Goal: Navigation & Orientation: Find specific page/section

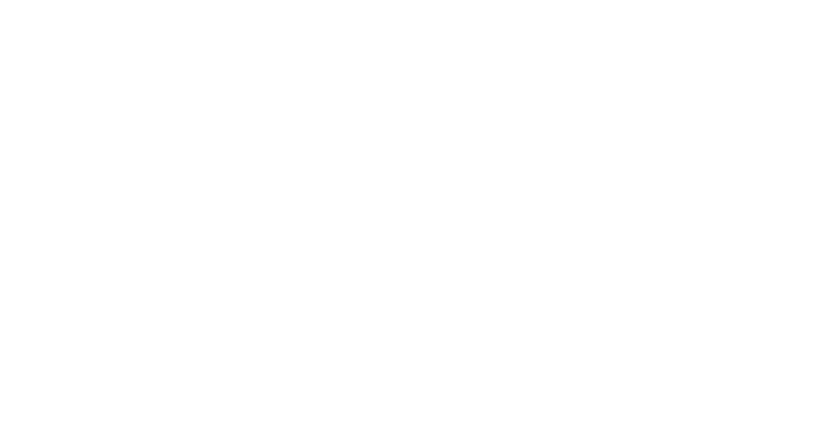
select select "*"
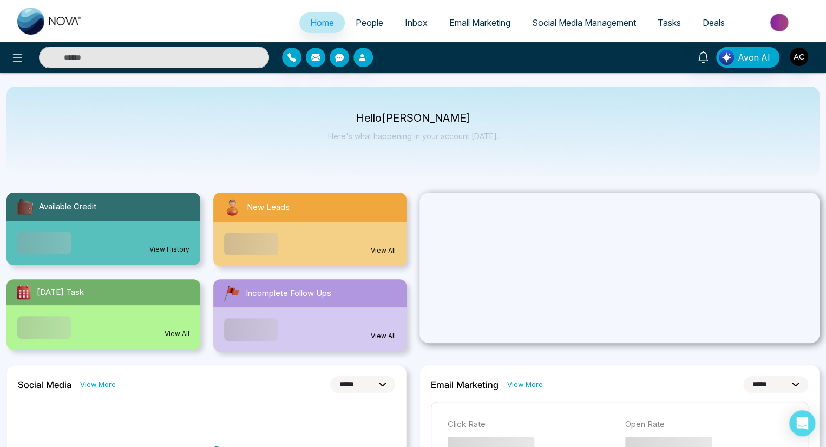
click at [314, 23] on span "Home" at bounding box center [322, 22] width 24 height 11
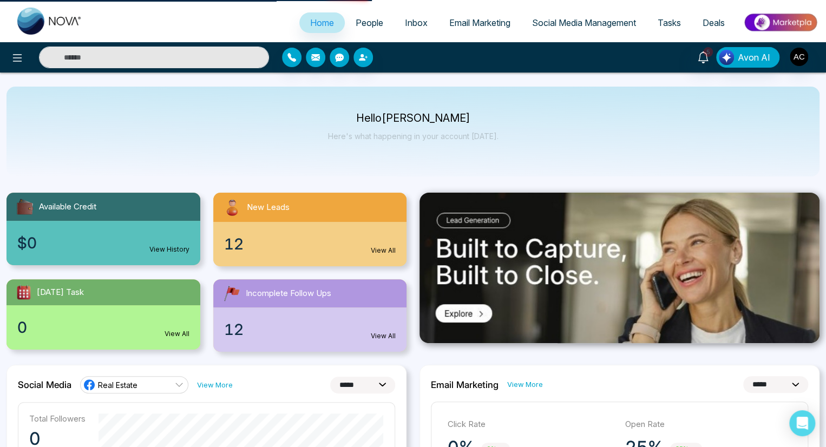
click at [314, 23] on span "Home" at bounding box center [322, 22] width 24 height 11
click at [362, 23] on span "People" at bounding box center [370, 22] width 28 height 11
click at [408, 23] on span "Inbox" at bounding box center [416, 22] width 23 height 11
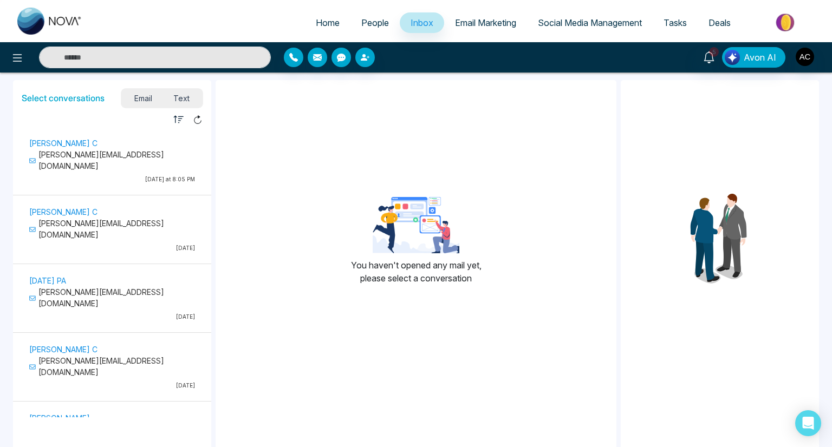
click at [414, 23] on span "Inbox" at bounding box center [421, 22] width 23 height 11
click at [479, 23] on span "Email Marketing" at bounding box center [485, 22] width 61 height 11
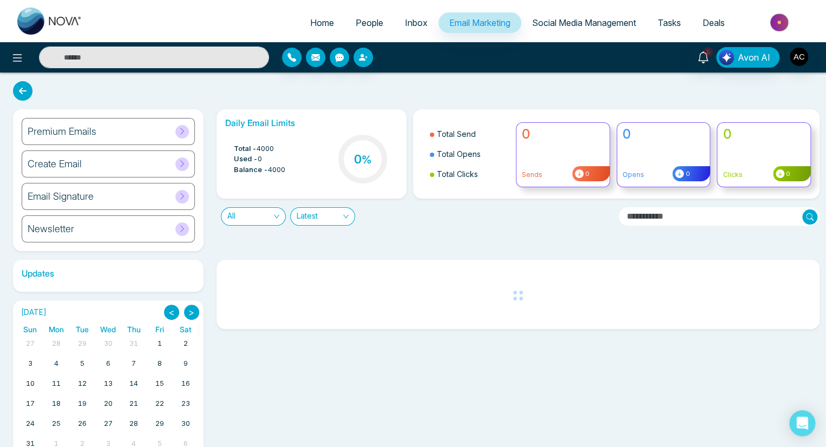
click at [474, 23] on span "Email Marketing" at bounding box center [479, 22] width 61 height 11
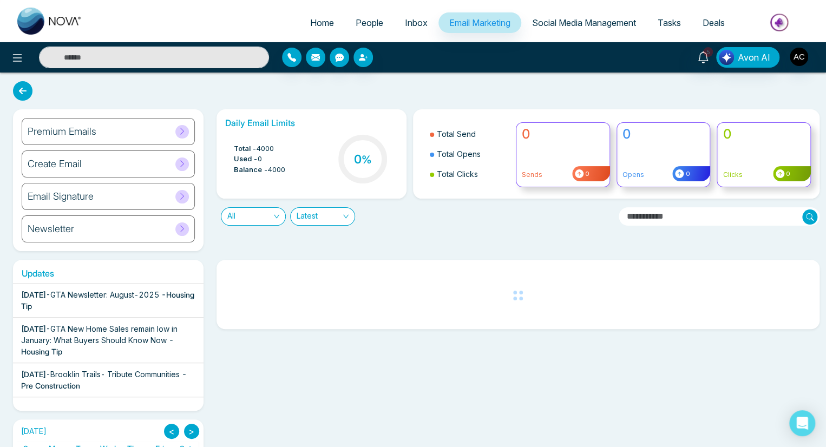
click at [582, 23] on span "Social Media Management" at bounding box center [584, 22] width 104 height 11
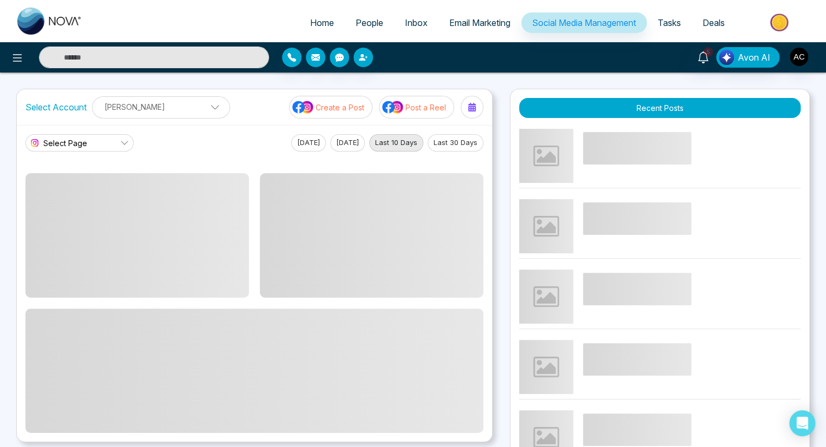
click at [582, 23] on span "Social Media Management" at bounding box center [584, 22] width 104 height 11
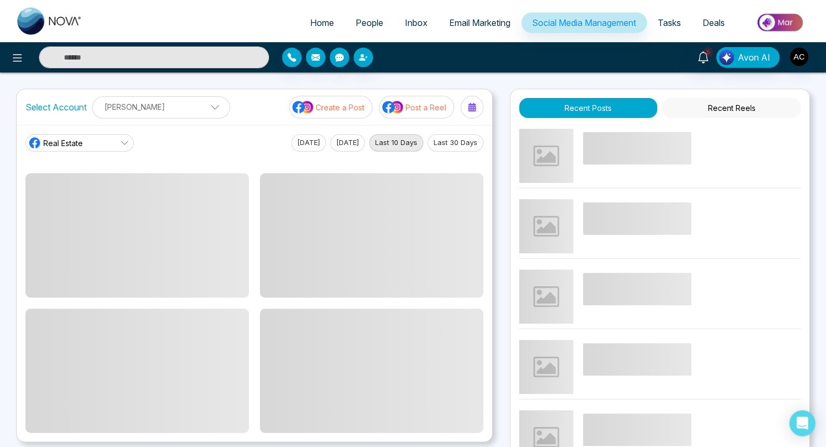
click at [668, 23] on span "Tasks" at bounding box center [669, 22] width 23 height 11
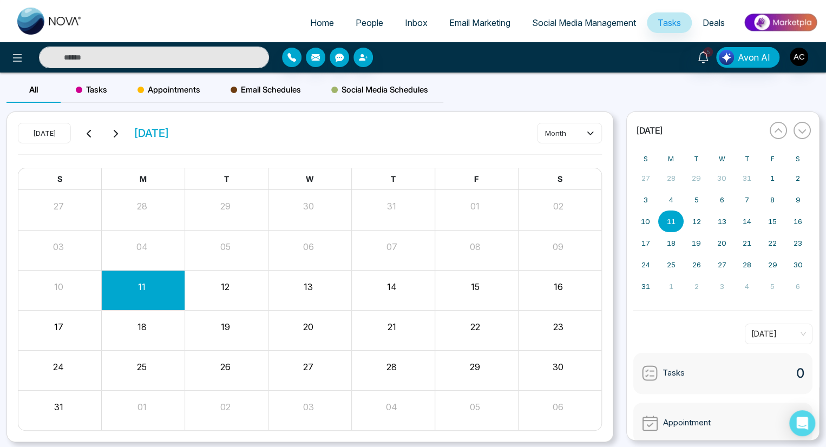
click at [668, 23] on span "Tasks" at bounding box center [669, 22] width 23 height 11
click at [713, 23] on span "Deals" at bounding box center [714, 22] width 22 height 11
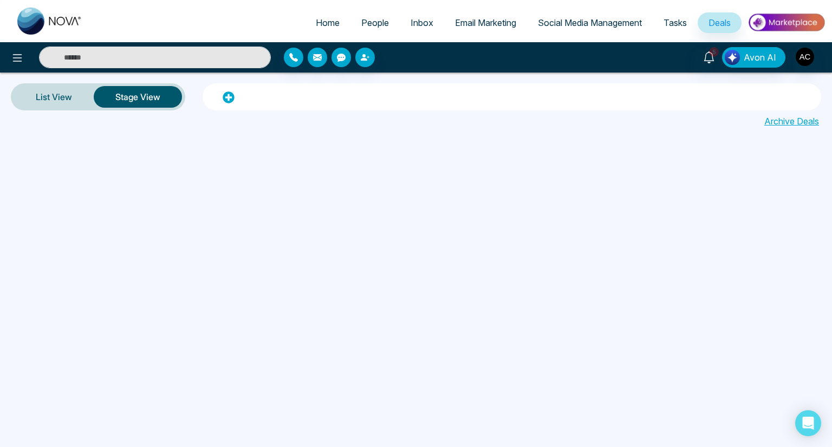
click at [719, 23] on span "Deals" at bounding box center [719, 22] width 22 height 11
